Goal: Task Accomplishment & Management: Manage account settings

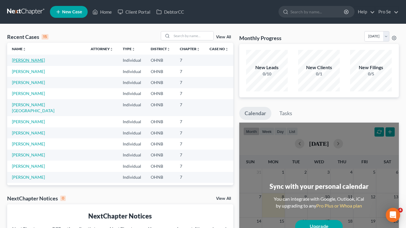
click at [34, 60] on link "[PERSON_NAME]" at bounding box center [28, 60] width 33 height 5
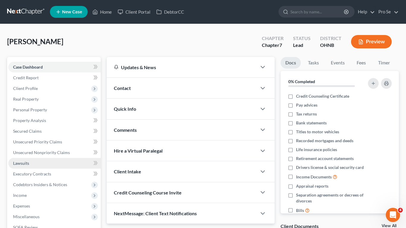
click at [42, 164] on link "Lawsuits" at bounding box center [54, 163] width 92 height 11
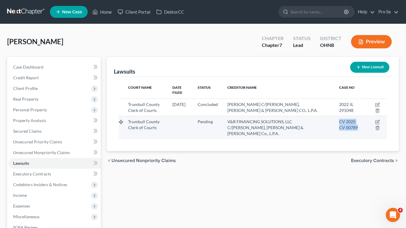
drag, startPoint x: 348, startPoint y: 124, endPoint x: 335, endPoint y: 118, distance: 14.1
click at [339, 119] on div "CV 2025 CV 00789" at bounding box center [350, 125] width 23 height 12
copy span "CV 2025 CV 00789"
click at [346, 124] on span "CV 2025 CV 00789" at bounding box center [348, 124] width 19 height 11
drag, startPoint x: 348, startPoint y: 124, endPoint x: 334, endPoint y: 124, distance: 14.0
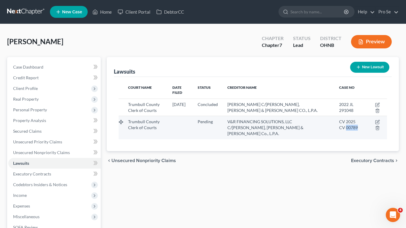
click at [334, 124] on td "CV 2025 CV 00789" at bounding box center [350, 127] width 33 height 23
copy span "00789"
click at [239, 119] on span "V&R FINANCING SOLUTIONS, LLC C/[PERSON_NAME], [PERSON_NAME] & [PERSON_NAME] Co.…" at bounding box center [265, 127] width 76 height 17
click at [377, 120] on icon "button" at bounding box center [377, 121] width 3 height 3
select select "36"
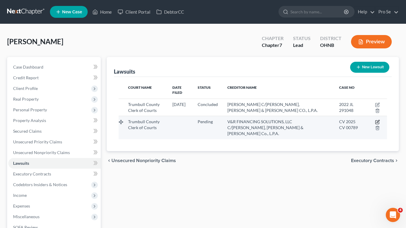
select select "0"
select select "4"
select select "36"
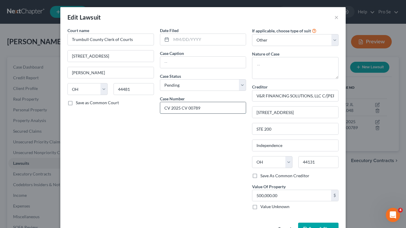
drag, startPoint x: 203, startPoint y: 108, endPoint x: 187, endPoint y: 107, distance: 15.8
click at [187, 107] on input "CV 2025 CV 00789" at bounding box center [203, 107] width 86 height 11
click at [216, 124] on div "Date Filed Case Caption Case Status * Select Pending On Appeal Concluded Case N…" at bounding box center [203, 120] width 92 height 187
click at [335, 19] on button "×" at bounding box center [336, 17] width 4 height 7
